Goal: Go to known website: Access a specific website the user already knows

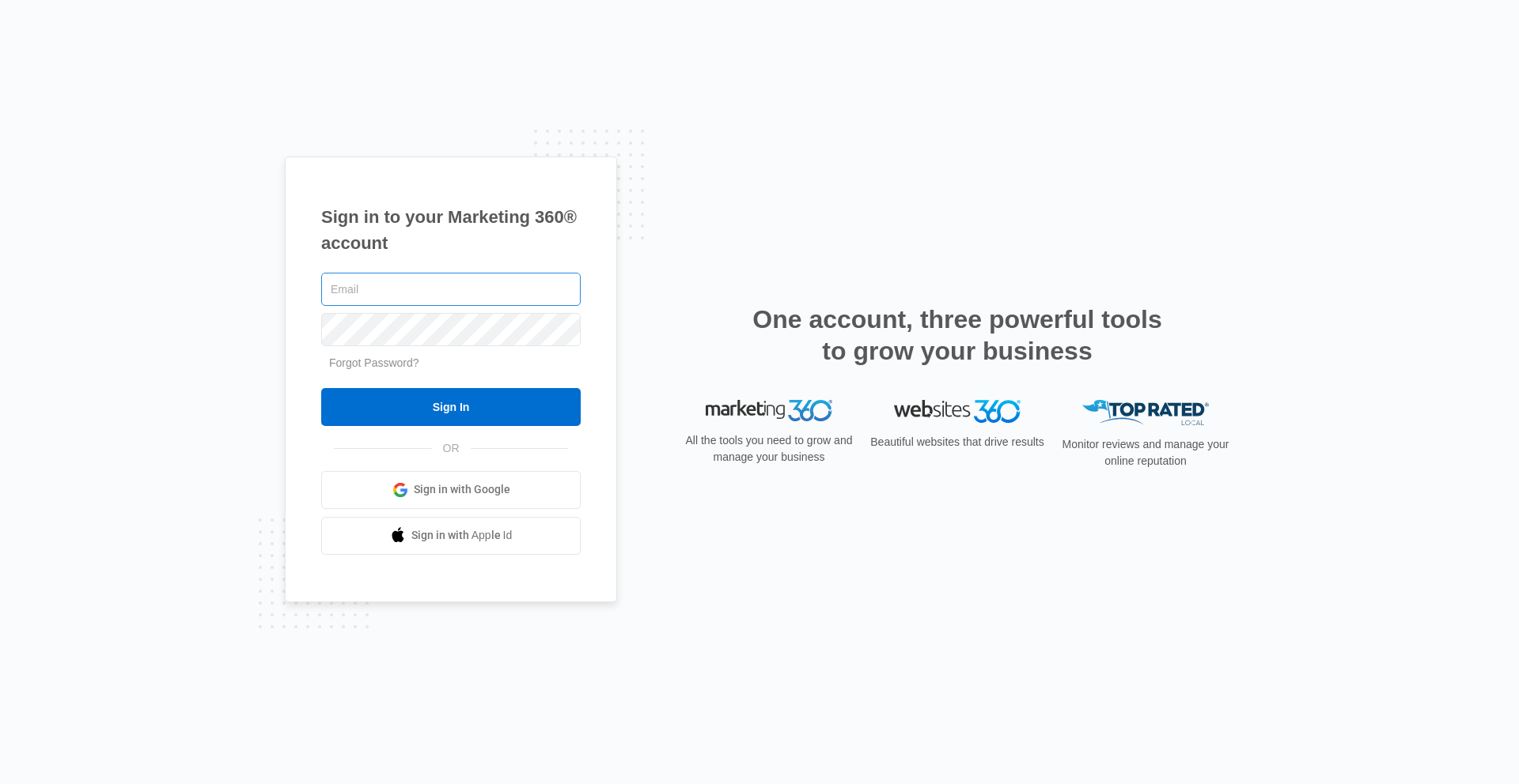
click at [454, 304] on input "text" at bounding box center [451, 289] width 260 height 33
type input "[EMAIL_ADDRESS][DOMAIN_NAME]"
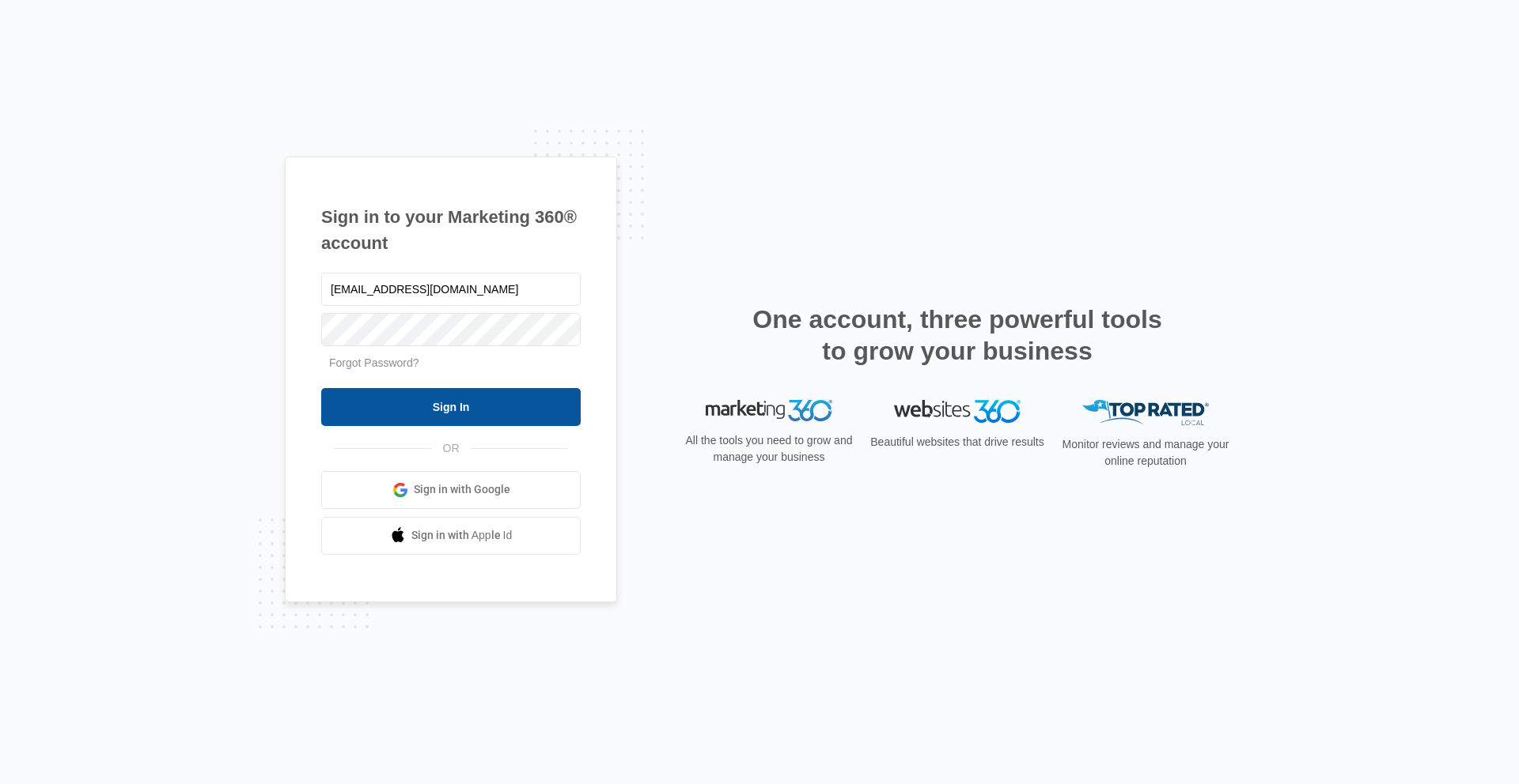
click at [444, 389] on input "Sign In" at bounding box center [451, 408] width 260 height 38
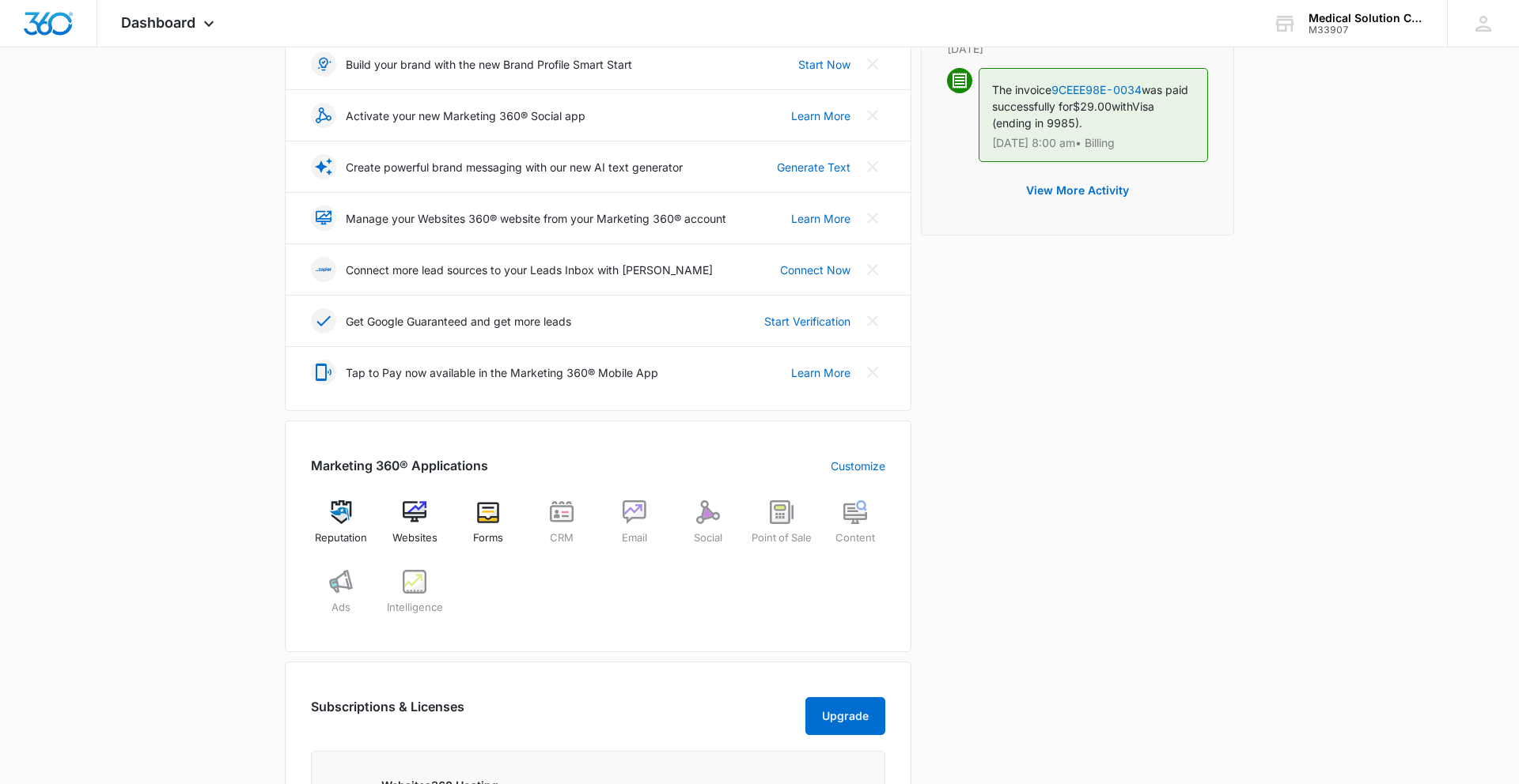
scroll to position [236, 0]
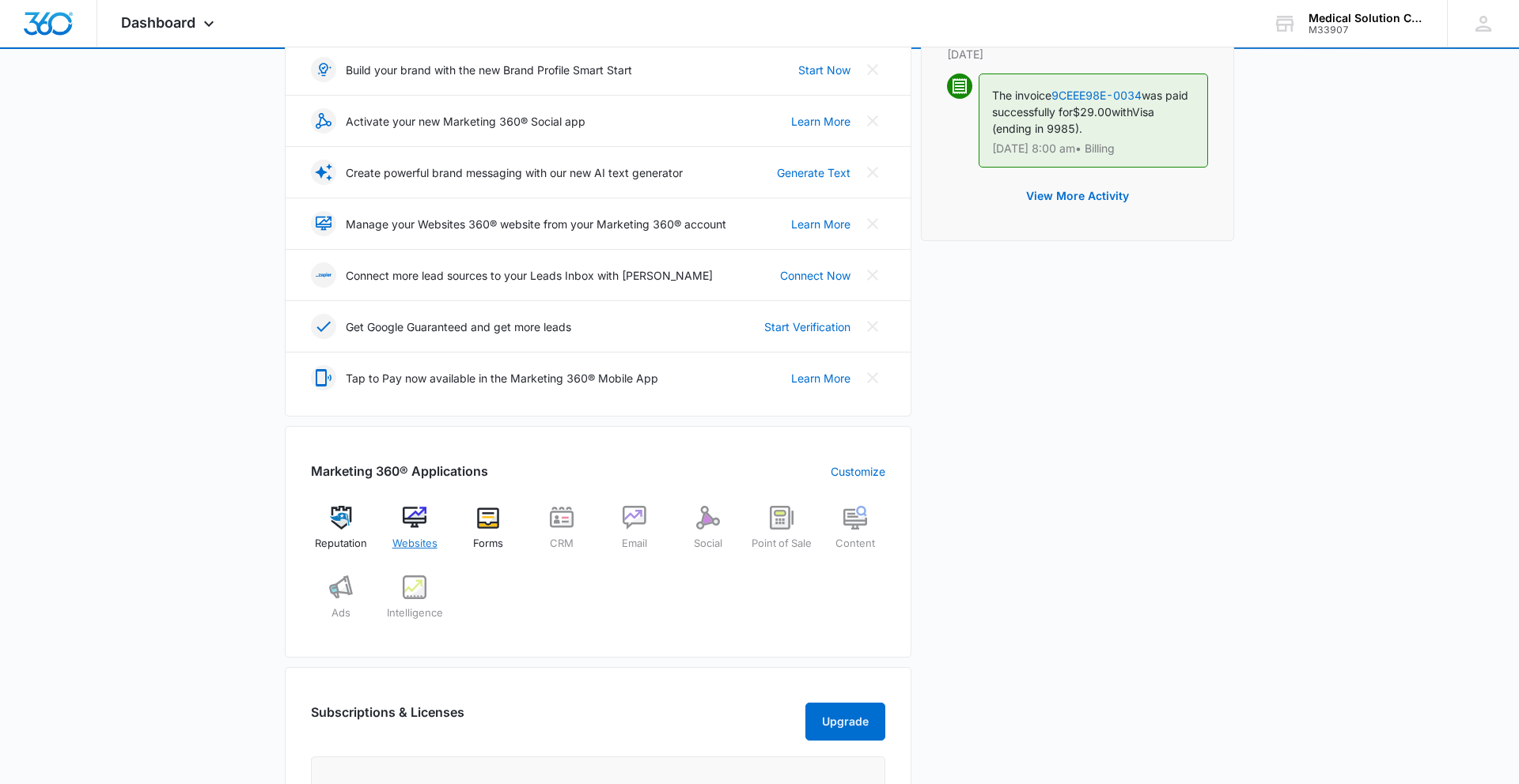
click at [419, 518] on img at bounding box center [414, 518] width 24 height 24
